Goal: Transaction & Acquisition: Book appointment/travel/reservation

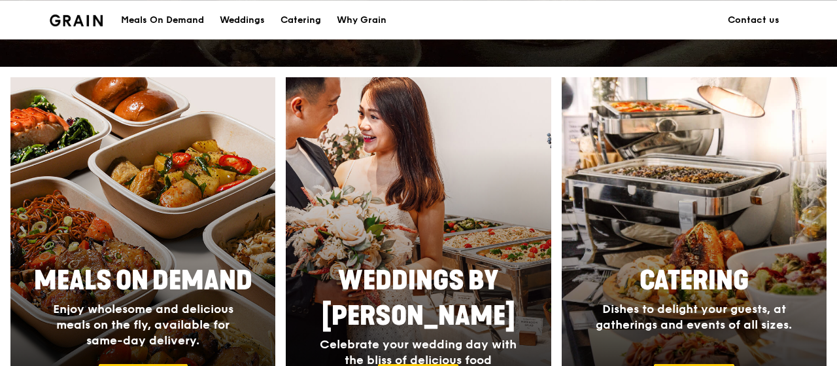
scroll to position [544, 0]
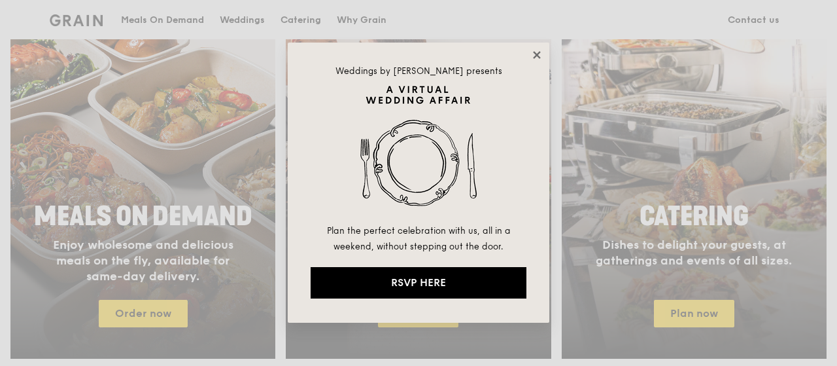
click at [537, 50] on icon at bounding box center [537, 55] width 12 height 12
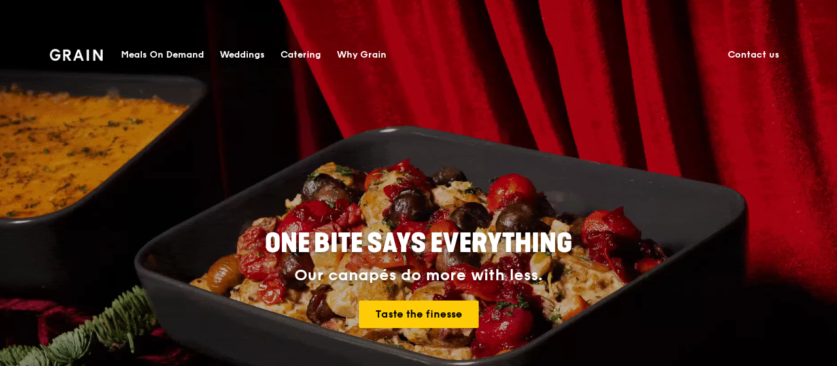
scroll to position [0, 0]
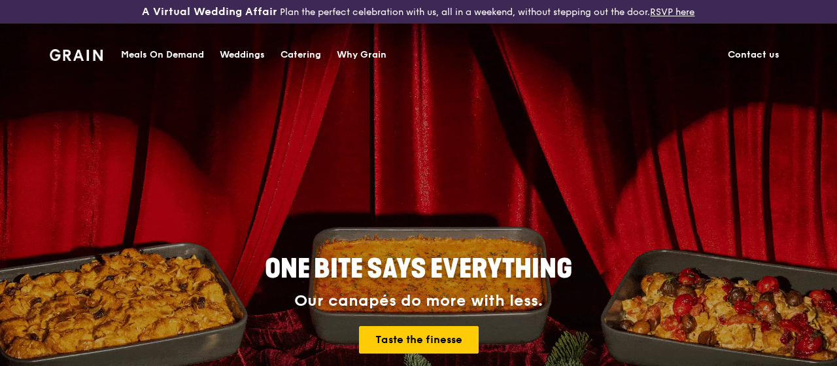
click at [313, 52] on div "Catering" at bounding box center [301, 54] width 41 height 39
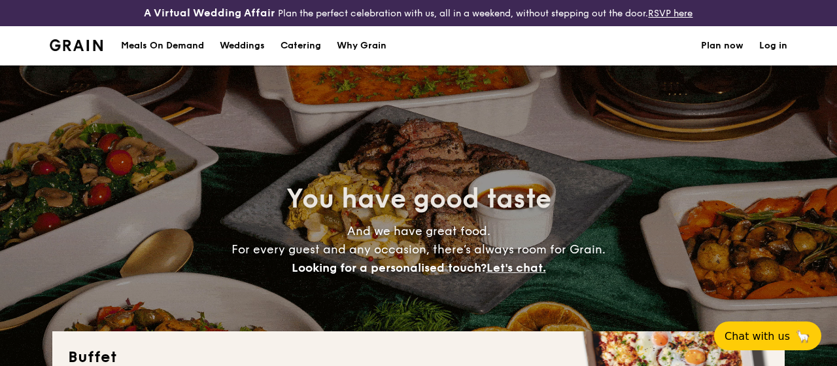
select select
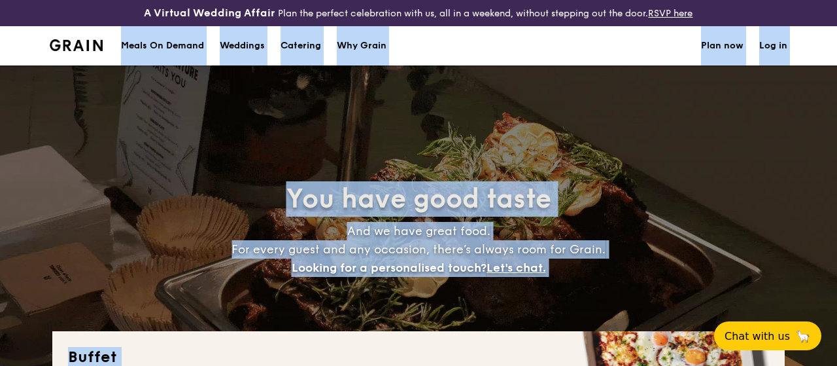
drag, startPoint x: 0, startPoint y: 0, endPoint x: 464, endPoint y: 54, distance: 466.9
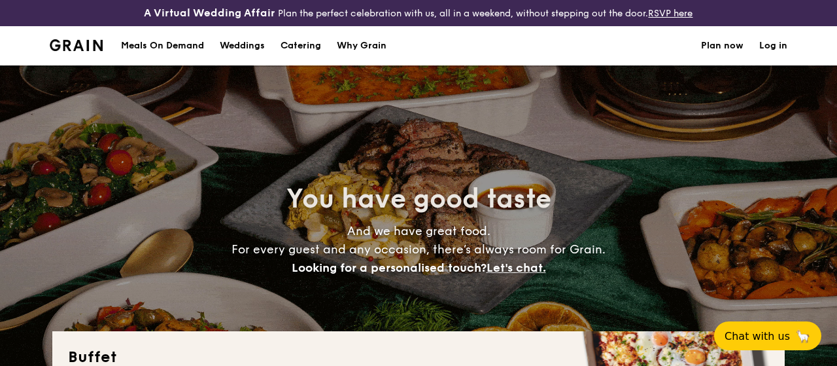
click at [473, 53] on section "Meals On Demand Weddings Catering Why Grain Plan now Log in" at bounding box center [419, 45] width 738 height 39
click at [164, 44] on div "Meals On Demand" at bounding box center [162, 45] width 83 height 39
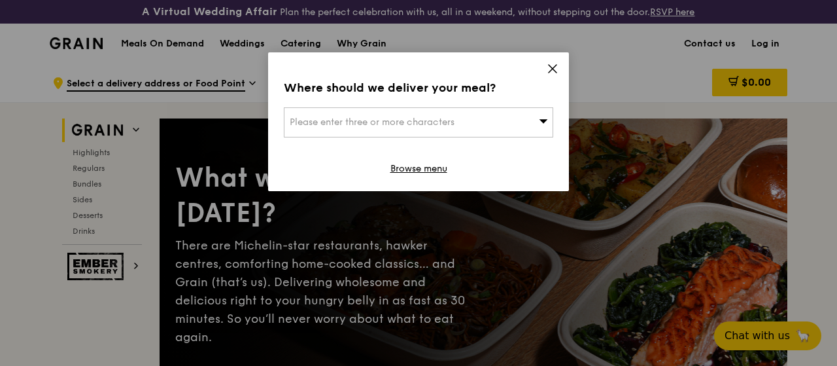
click at [545, 122] on icon at bounding box center [544, 121] width 9 height 4
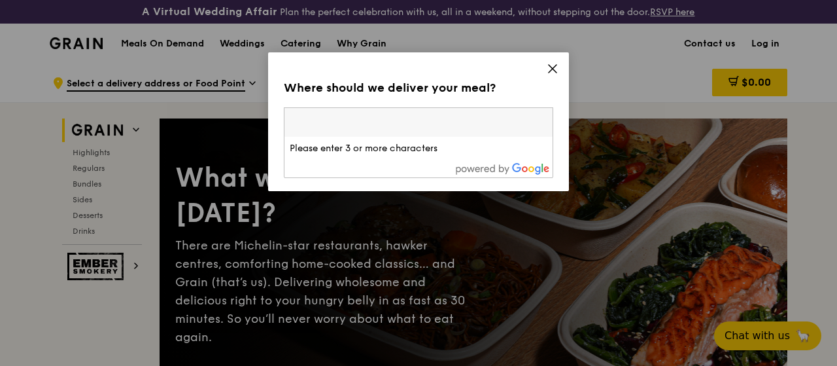
click at [455, 129] on input "search" at bounding box center [418, 122] width 268 height 29
click at [557, 67] on icon at bounding box center [553, 69] width 12 height 12
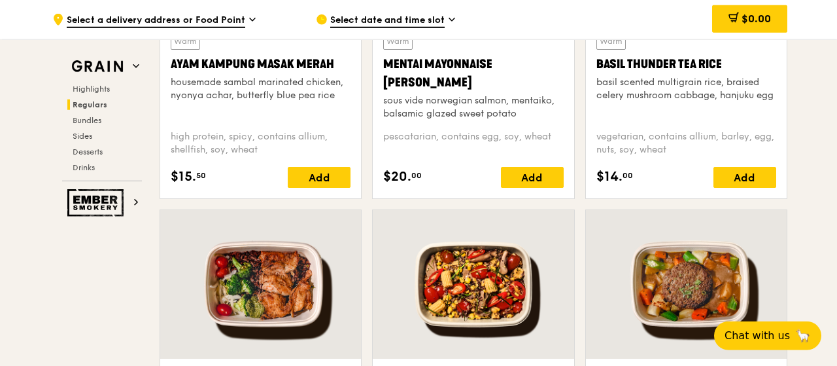
scroll to position [1360, 0]
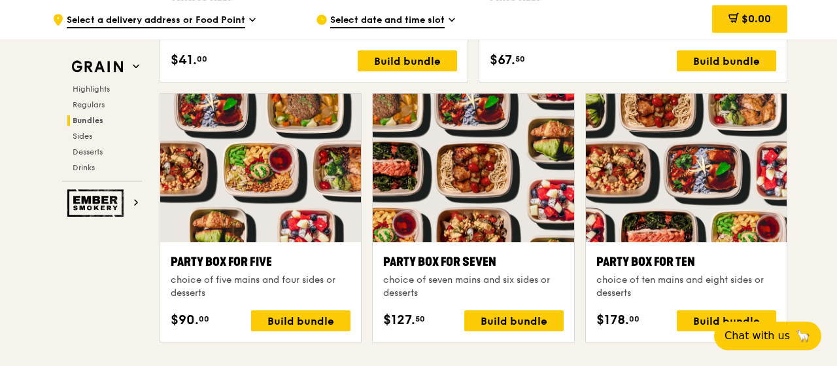
scroll to position [2585, 0]
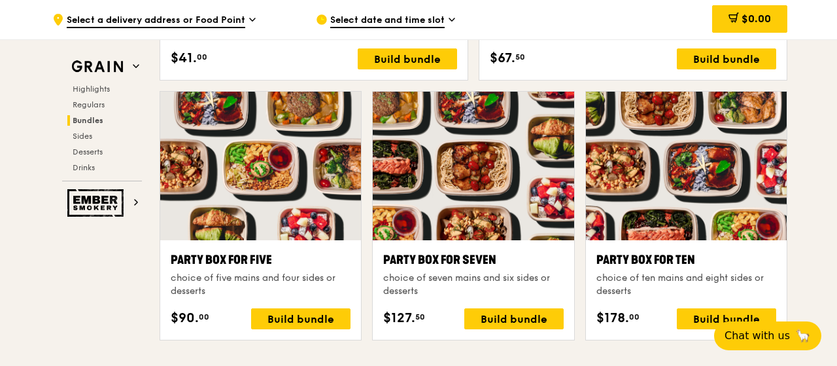
click at [621, 177] on div at bounding box center [686, 166] width 201 height 148
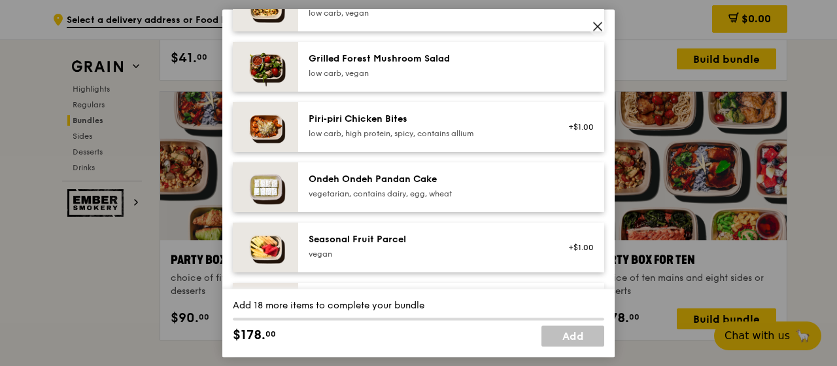
scroll to position [910, 0]
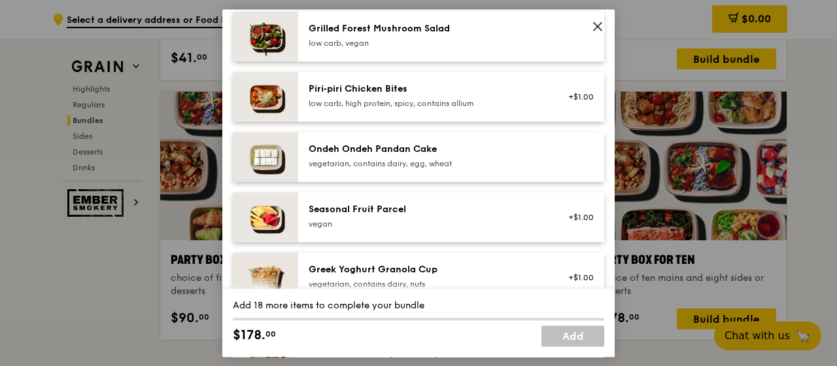
click at [602, 30] on icon at bounding box center [598, 26] width 8 height 8
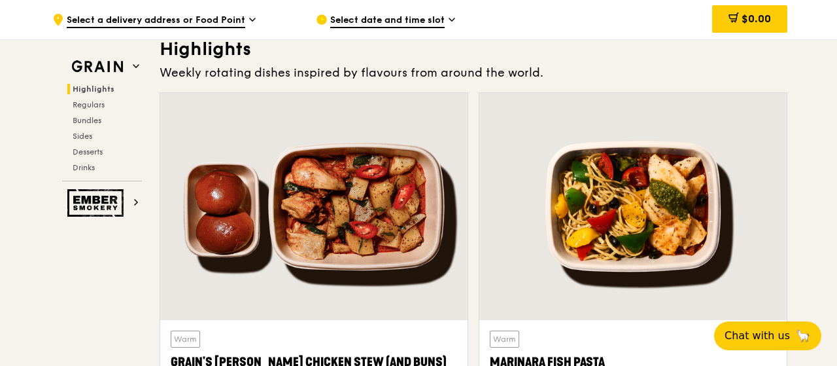
scroll to position [0, 0]
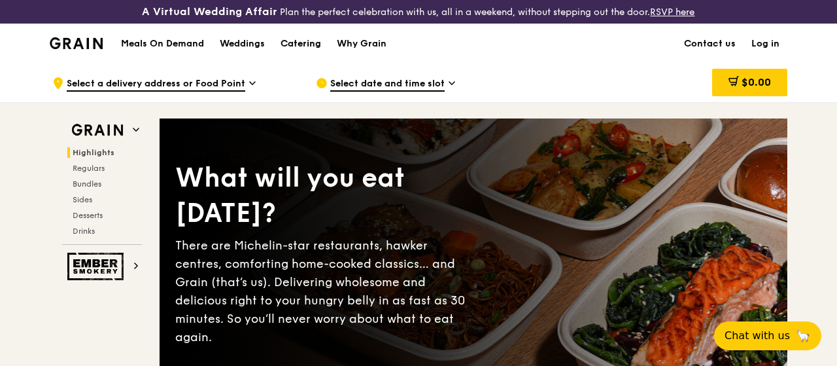
click at [296, 54] on div "Catering" at bounding box center [301, 43] width 41 height 39
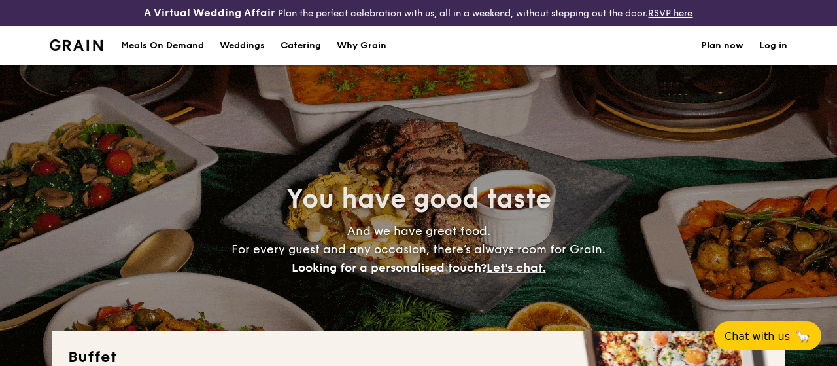
select select
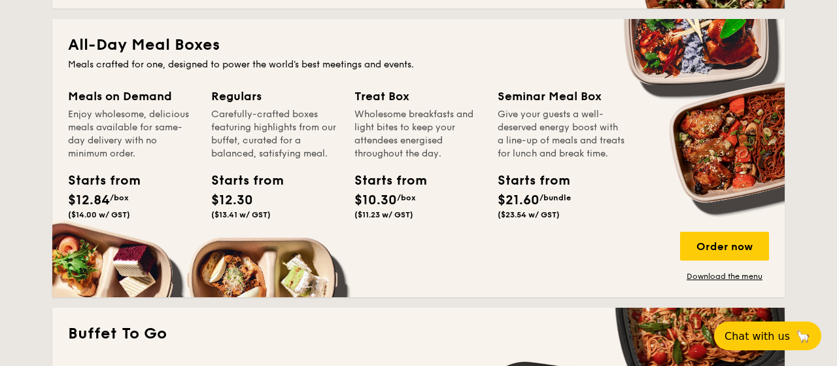
scroll to position [544, 0]
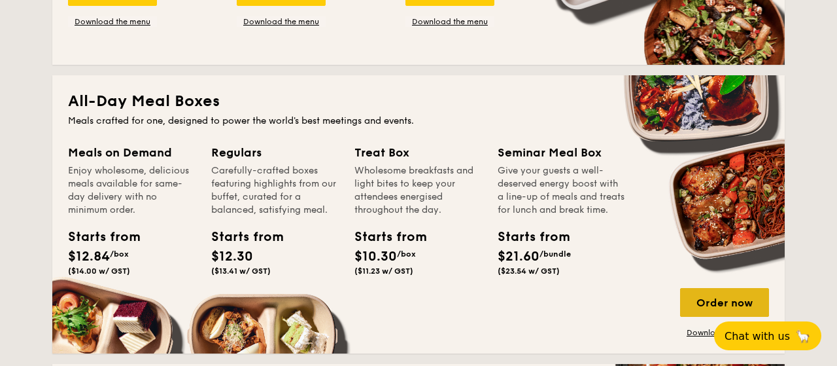
click at [728, 299] on div "Order now" at bounding box center [724, 302] width 89 height 29
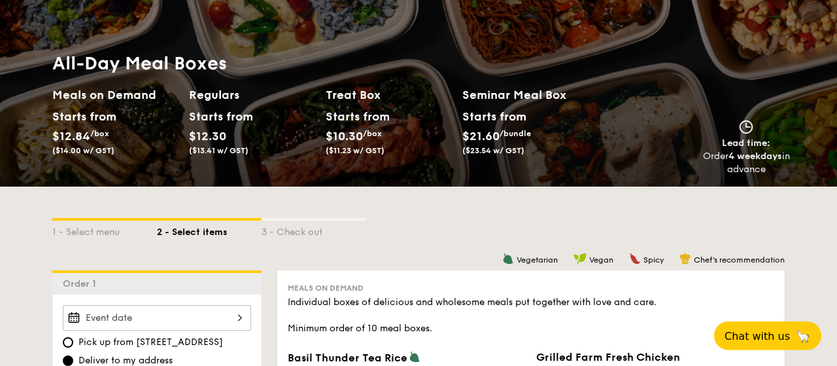
scroll to position [68, 0]
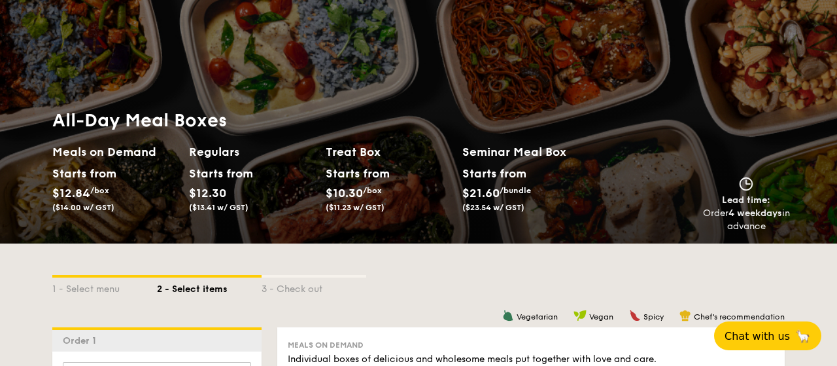
click at [508, 177] on div "Starts from" at bounding box center [493, 173] width 63 height 20
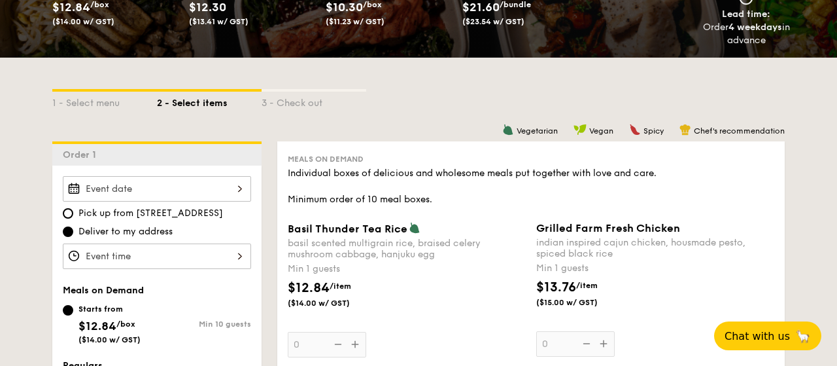
scroll to position [204, 0]
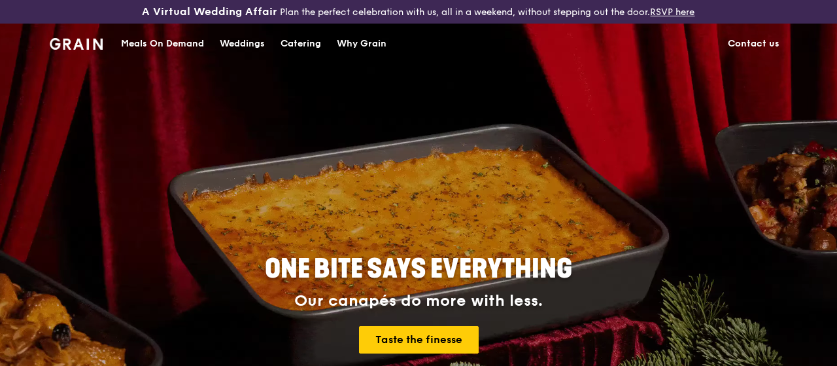
click at [191, 52] on div "Meals On Demand" at bounding box center [162, 43] width 83 height 39
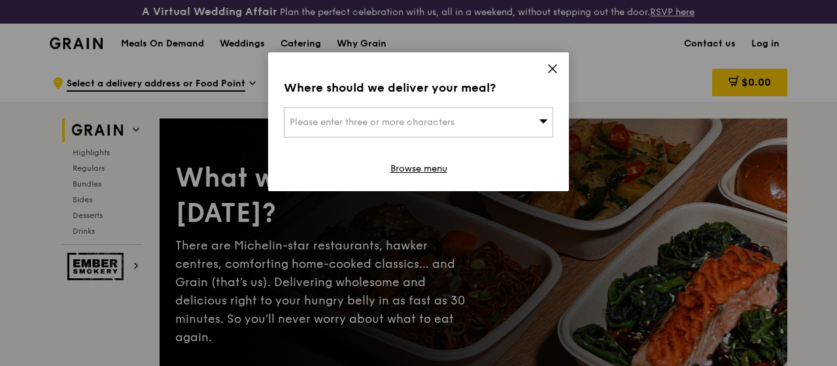
click at [543, 122] on icon at bounding box center [544, 121] width 9 height 4
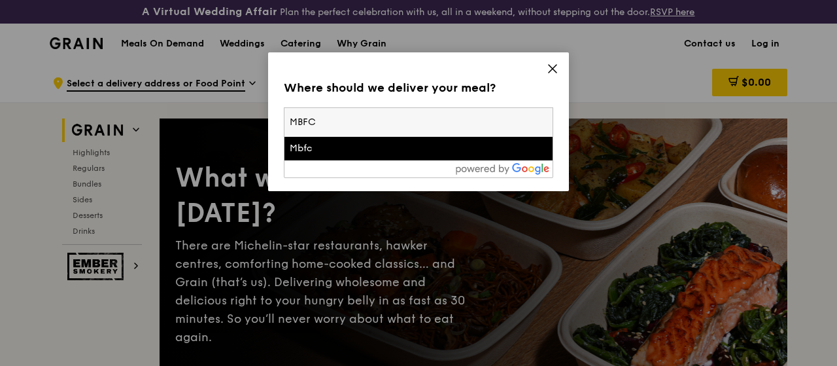
type input "MBFC"
click at [421, 142] on div "Mbfc" at bounding box center [387, 148] width 194 height 13
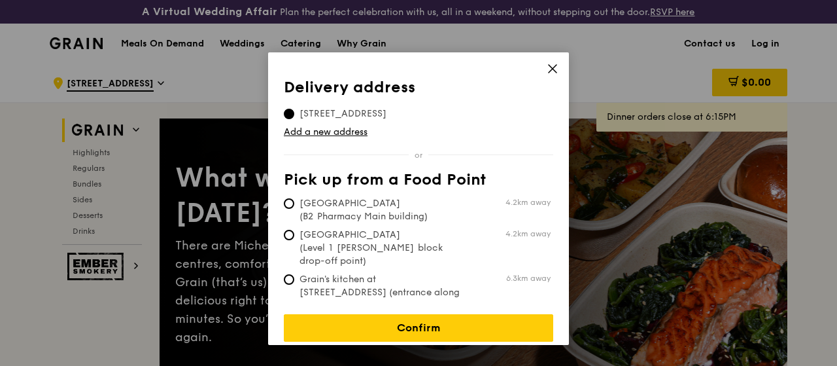
scroll to position [3, 0]
click at [557, 67] on icon at bounding box center [553, 69] width 12 height 12
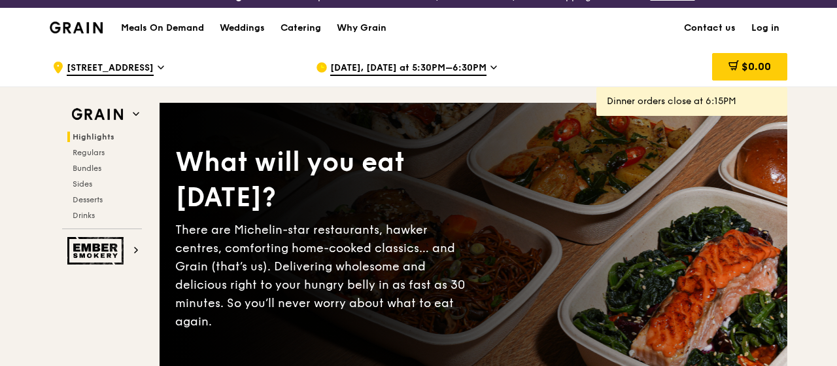
scroll to position [0, 0]
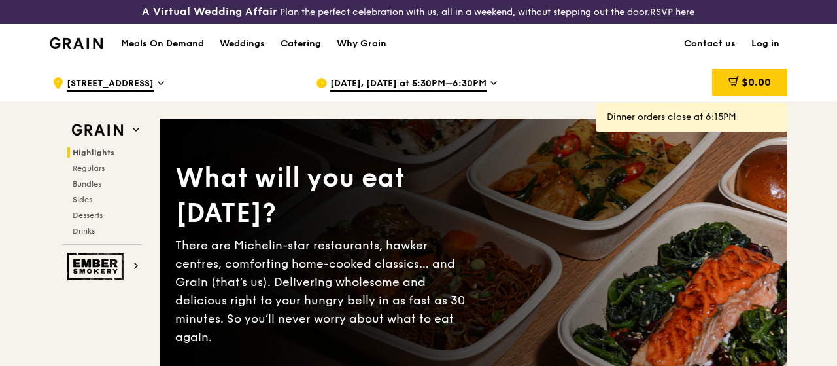
click at [311, 52] on div "Catering" at bounding box center [301, 43] width 41 height 39
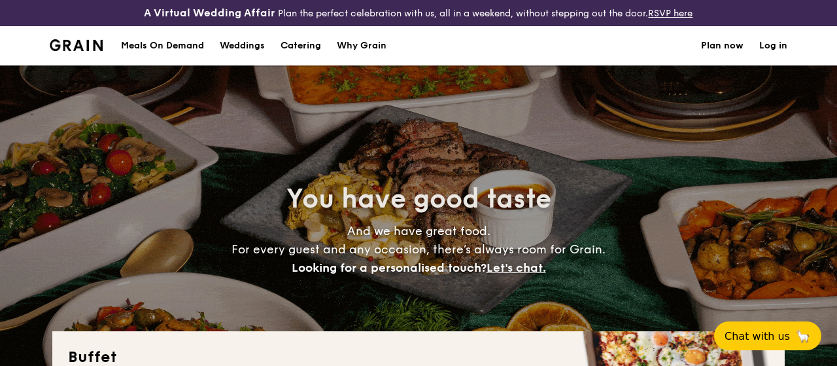
select select
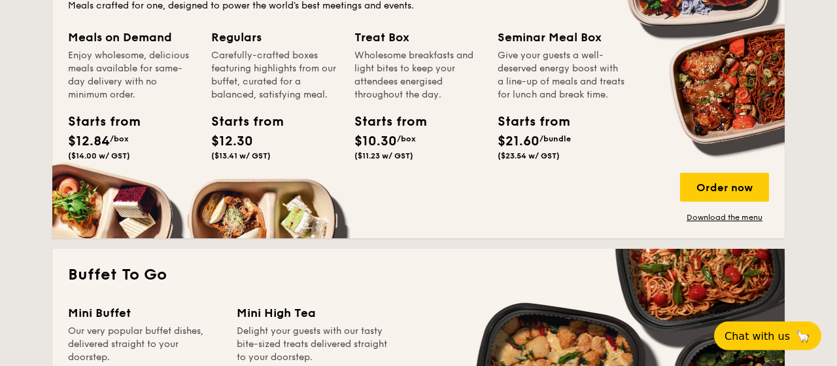
scroll to position [680, 0]
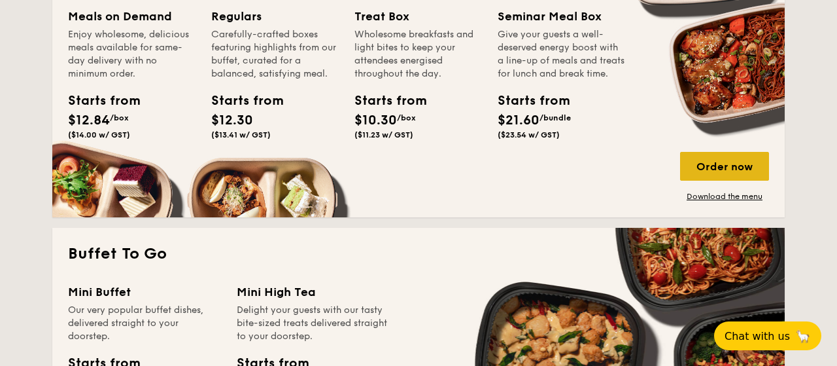
click at [717, 167] on div "Order now" at bounding box center [724, 166] width 89 height 29
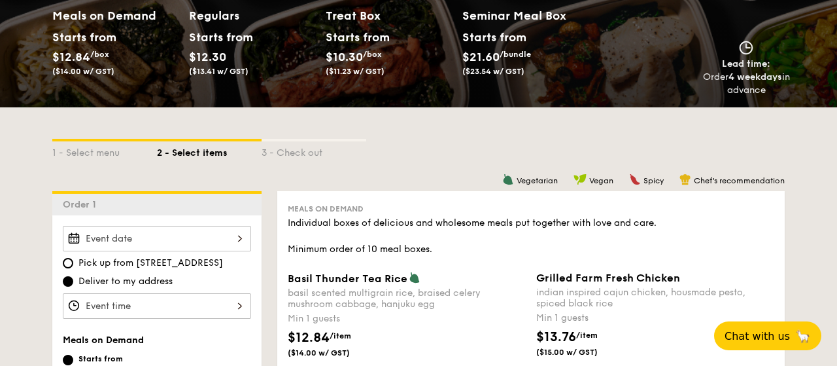
scroll to position [476, 0]
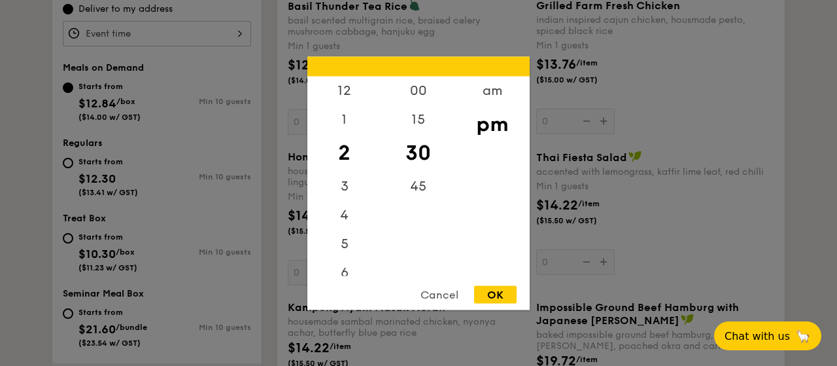
click at [80, 27] on div "12 1 2 3 4 5 6 7 8 9 10 11 00 15 30 45 am pm Cancel OK" at bounding box center [157, 34] width 188 height 26
click at [341, 146] on div "7" at bounding box center [344, 151] width 74 height 38
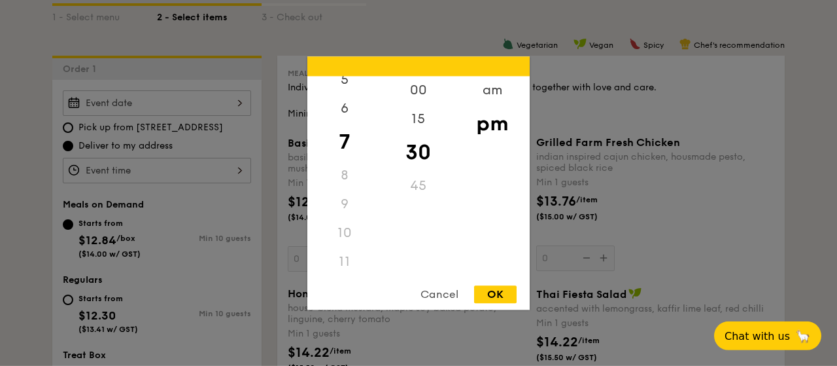
scroll to position [272, 0]
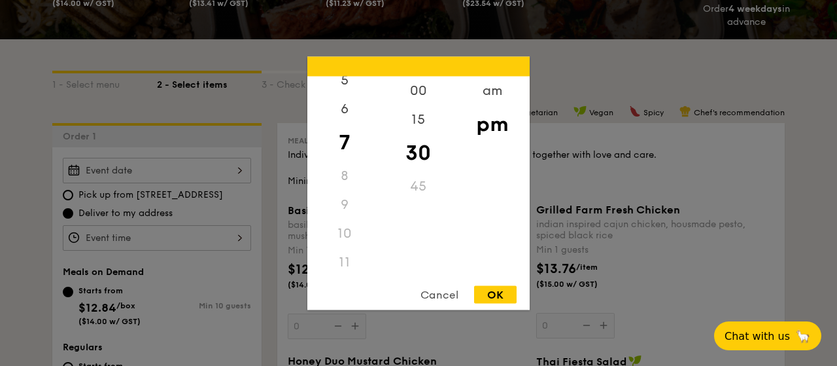
click at [141, 172] on div at bounding box center [418, 183] width 837 height 366
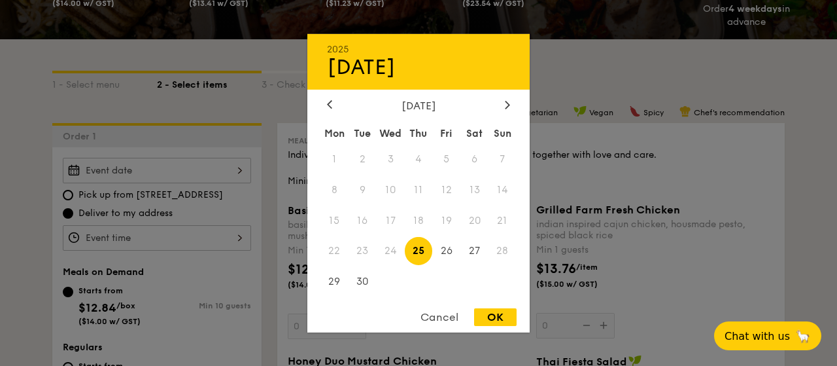
click at [74, 167] on div "2025 Sep [DATE] Tue Wed Thu Fri Sat Sun 1 2 3 4 5 6 7 8 9 10 11 12 13 14 15 16 …" at bounding box center [157, 171] width 188 height 26
click at [507, 103] on icon at bounding box center [507, 104] width 5 height 9
click at [363, 183] on span "7" at bounding box center [363, 189] width 28 height 28
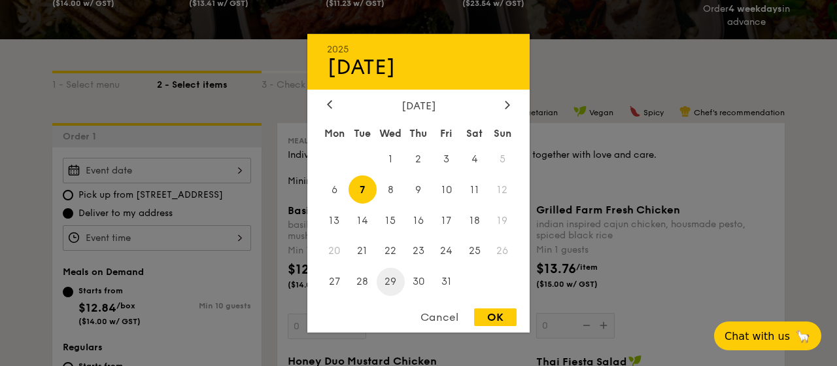
drag, startPoint x: 494, startPoint y: 313, endPoint x: 384, endPoint y: 271, distance: 117.3
click at [494, 313] on div "OK" at bounding box center [495, 317] width 43 height 18
type input "[DATE]"
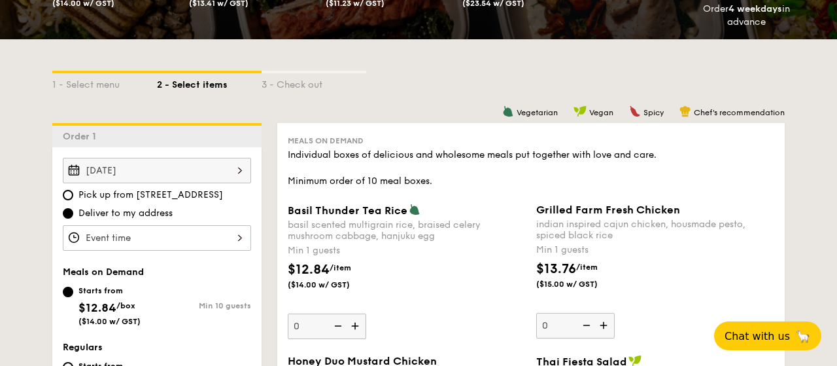
scroll to position [340, 0]
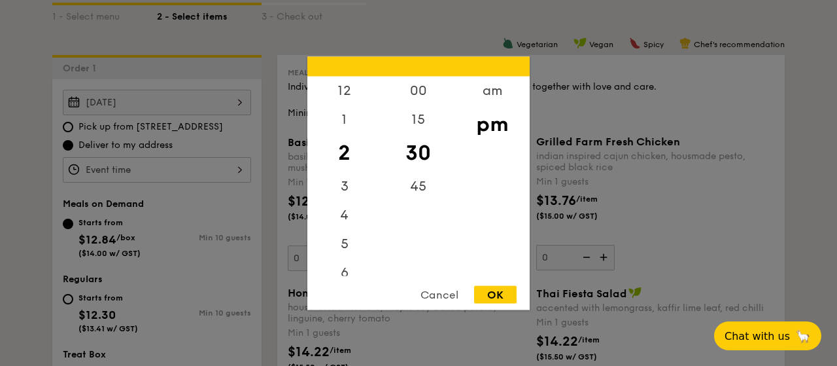
click at [92, 172] on input "Basil Thunder Tea [PERSON_NAME] scented multigrain rice, braised celery mushroo…" at bounding box center [157, 170] width 188 height 26
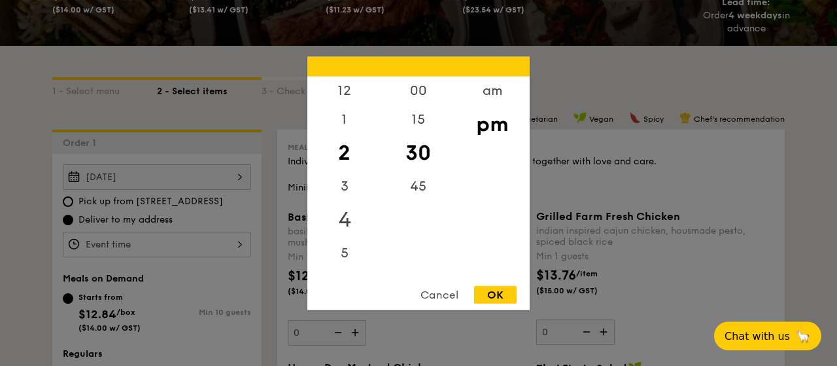
scroll to position [204, 0]
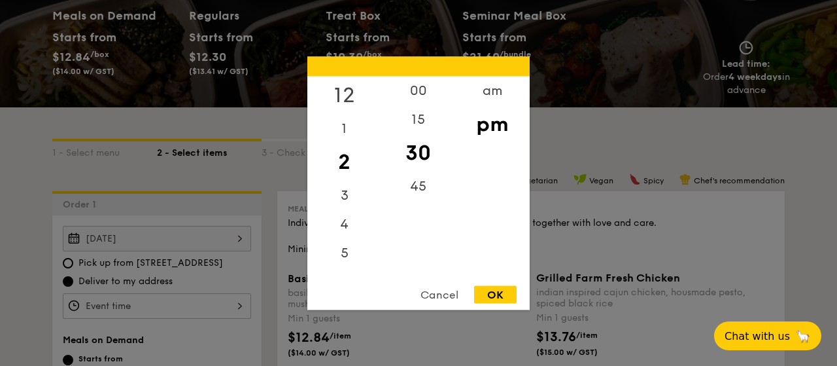
click at [345, 89] on div "12" at bounding box center [344, 95] width 74 height 38
click at [479, 118] on div "pm" at bounding box center [492, 124] width 74 height 38
drag, startPoint x: 486, startPoint y: 122, endPoint x: 489, endPoint y: 94, distance: 28.9
click at [489, 94] on div "am pm" at bounding box center [492, 175] width 74 height 199
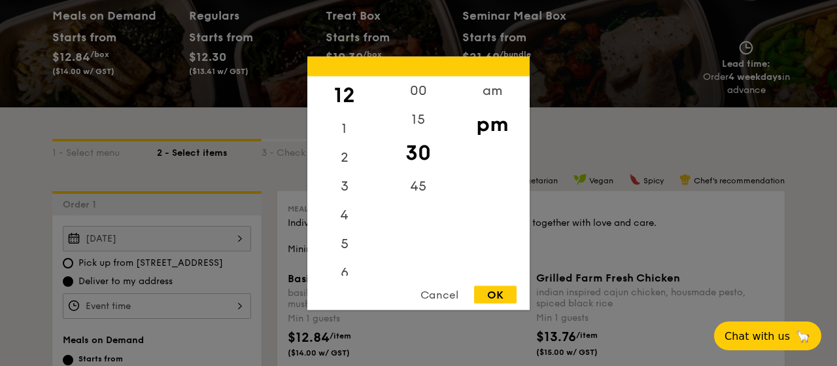
click at [345, 95] on div "12" at bounding box center [344, 95] width 74 height 38
click at [483, 291] on div "OK" at bounding box center [495, 294] width 43 height 18
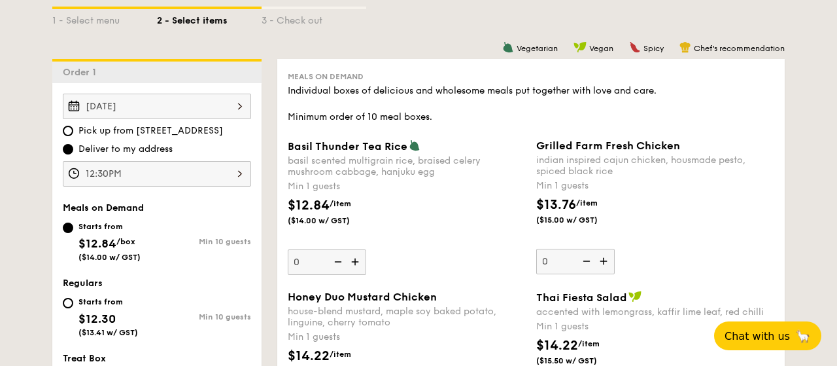
scroll to position [340, 0]
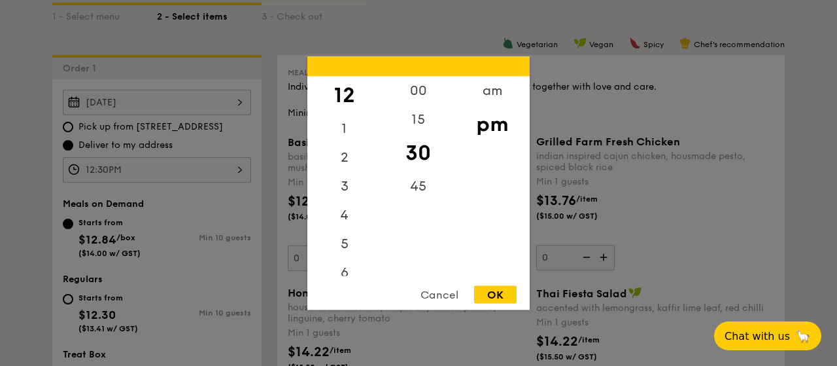
click at [235, 174] on div "12:30PM 12 1 2 3 4 5 6 7 8 9 10 11 00 15 30 45 am pm Cancel OK" at bounding box center [157, 170] width 188 height 26
click at [420, 86] on div "00" at bounding box center [418, 95] width 74 height 38
click at [496, 299] on div "OK" at bounding box center [495, 294] width 43 height 18
type input "12:00PM"
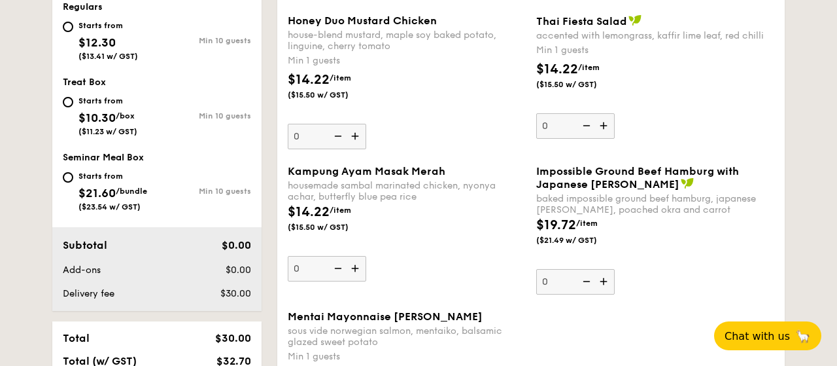
scroll to position [476, 0]
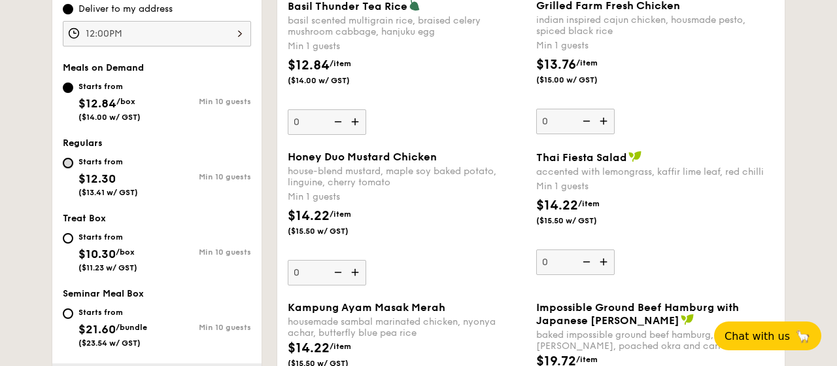
click at [65, 159] on input "Starts from $12.30 ($13.41 w/ GST) Min 10 guests" at bounding box center [68, 163] width 10 height 10
radio input "true"
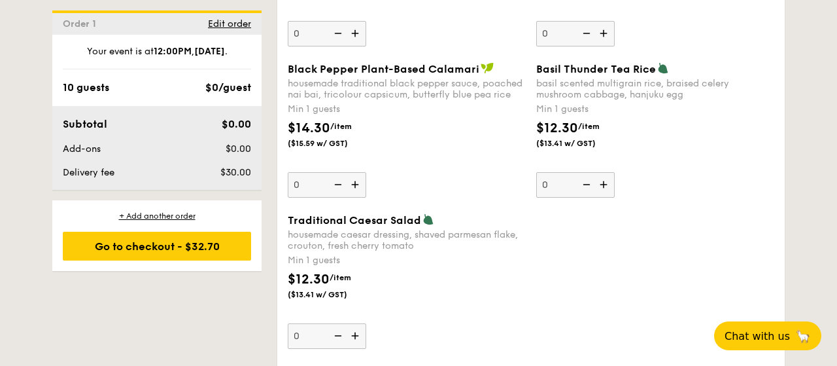
scroll to position [1428, 0]
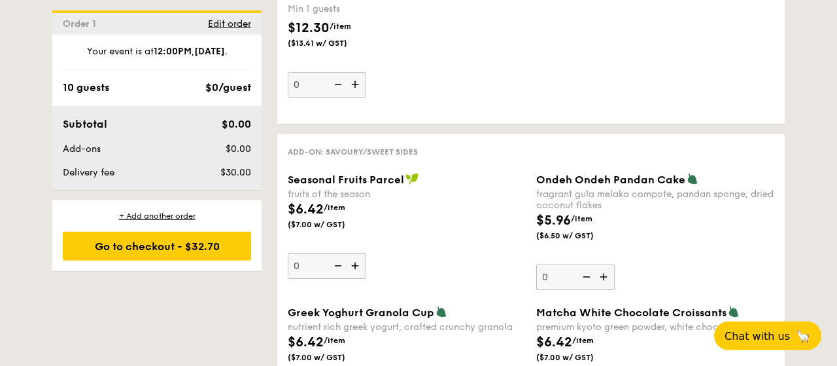
scroll to position [1904, 0]
